Goal: Task Accomplishment & Management: Complete application form

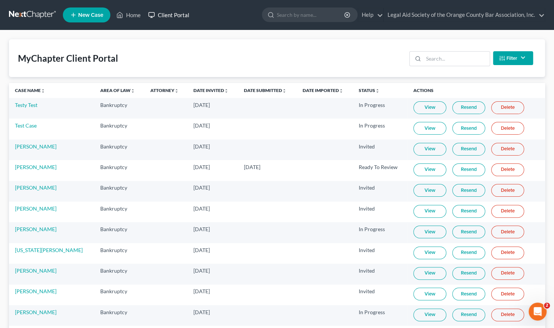
click at [175, 17] on link "Client Portal" at bounding box center [168, 14] width 49 height 13
click at [83, 15] on span "New Case" at bounding box center [90, 15] width 25 height 6
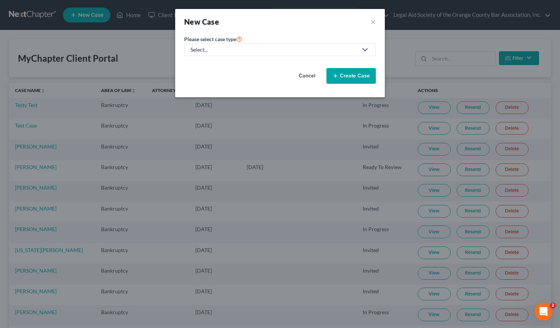
click at [262, 48] on div "Select..." at bounding box center [273, 49] width 167 height 7
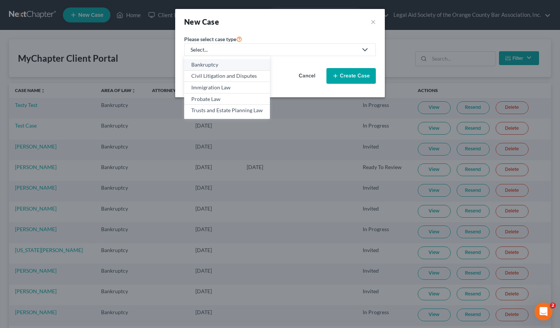
click at [228, 63] on div "Bankruptcy" at bounding box center [226, 64] width 71 height 7
select select "15"
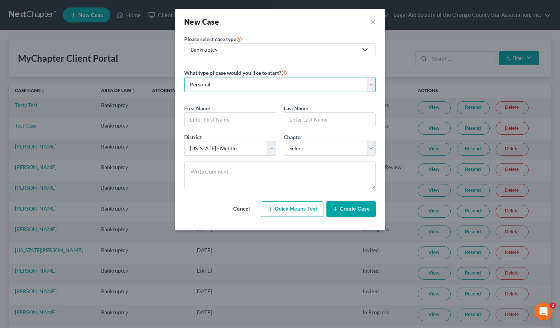
click at [201, 86] on select "Personal Business" at bounding box center [280, 84] width 192 height 15
click at [201, 126] on div "First Name * Last Name *" at bounding box center [279, 118] width 199 height 29
click at [212, 121] on input "text" at bounding box center [229, 120] width 91 height 14
click at [198, 119] on input "text" at bounding box center [229, 120] width 91 height 14
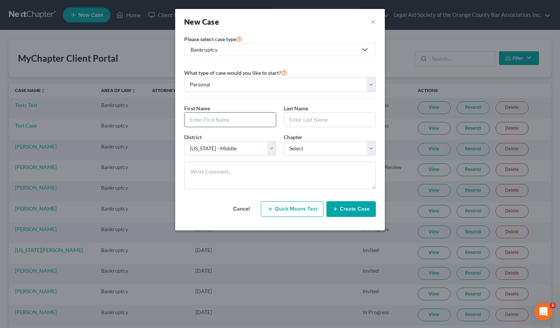
paste input "[PERSON_NAME]"
type input "[PERSON_NAME]"
click at [300, 118] on input "text" at bounding box center [329, 120] width 91 height 14
paste input "[PERSON_NAME]"
type input "[PERSON_NAME]"
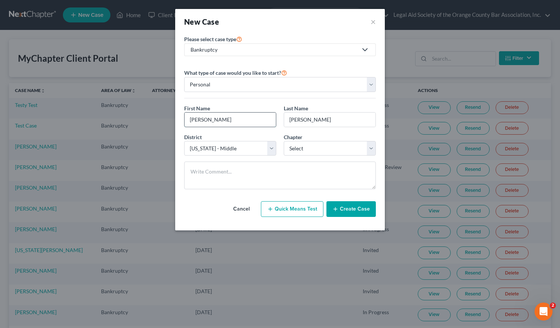
drag, startPoint x: 208, startPoint y: 117, endPoint x: 248, endPoint y: 114, distance: 40.9
click at [248, 114] on input "[PERSON_NAME]" at bounding box center [229, 120] width 91 height 14
type input "[PERSON_NAME]"
drag, startPoint x: 306, startPoint y: 116, endPoint x: 267, endPoint y: 117, distance: 38.9
click at [267, 117] on div "First Name * [PERSON_NAME] Last Name * [PERSON_NAME]" at bounding box center [279, 118] width 199 height 29
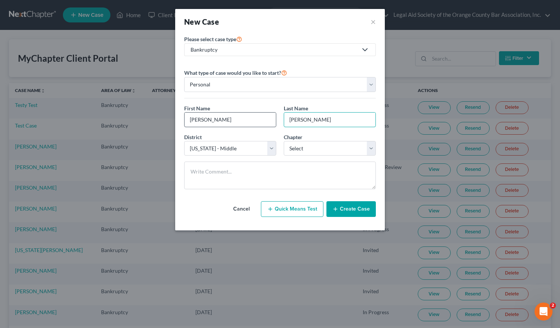
type input "[PERSON_NAME]"
click at [187, 122] on input "[PERSON_NAME]" at bounding box center [229, 120] width 91 height 14
click at [237, 123] on input "[PERSON_NAME]" at bounding box center [229, 120] width 91 height 14
click at [305, 148] on select "Select 7 11 12 13" at bounding box center [330, 148] width 92 height 15
select select "0"
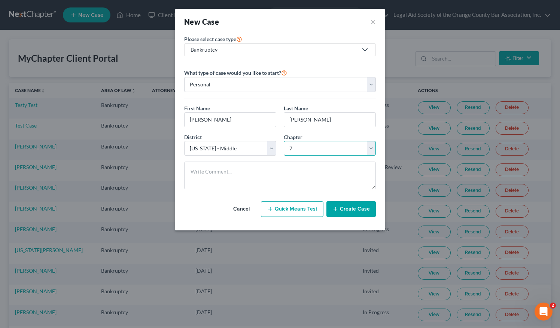
click at [284, 141] on select "Select 7 11 12 13" at bounding box center [330, 148] width 92 height 15
click at [187, 118] on input "[PERSON_NAME]" at bounding box center [229, 120] width 91 height 14
drag, startPoint x: 225, startPoint y: 120, endPoint x: 166, endPoint y: 123, distance: 58.5
click at [166, 123] on div "New Case × Please select case type * Bankruptcy Bankruptcy Civil Litigation and…" at bounding box center [280, 164] width 560 height 328
type input "[PERSON_NAME]"
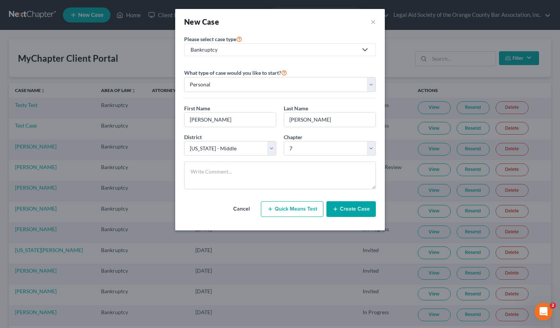
click at [360, 210] on button "Create Case" at bounding box center [350, 209] width 49 height 16
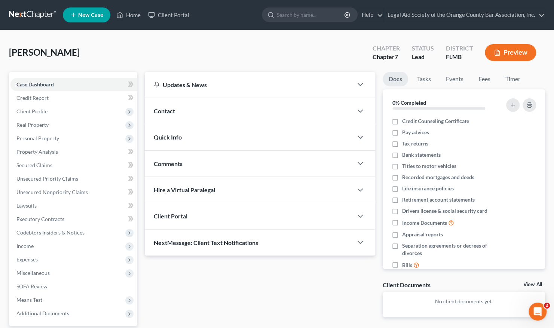
click at [254, 223] on div "Client Portal" at bounding box center [249, 216] width 208 height 26
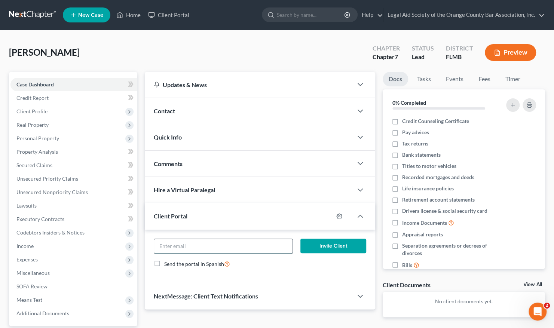
click at [213, 243] on input "email" at bounding box center [223, 246] width 138 height 14
click at [179, 248] on input "email" at bounding box center [223, 246] width 138 height 14
paste input "[EMAIL_ADDRESS][DOMAIN_NAME]"
type input "[EMAIL_ADDRESS][DOMAIN_NAME]"
click at [321, 245] on button "Invite Client" at bounding box center [333, 246] width 66 height 15
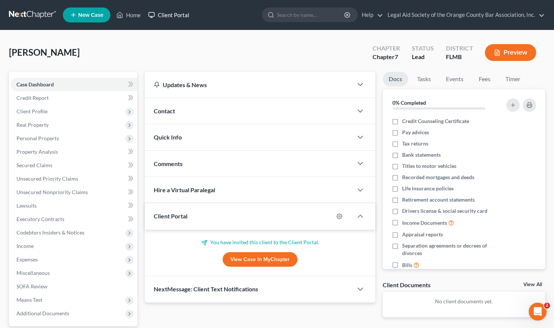
click at [178, 17] on link "Client Portal" at bounding box center [168, 14] width 49 height 13
